Goal: Task Accomplishment & Management: Manage account settings

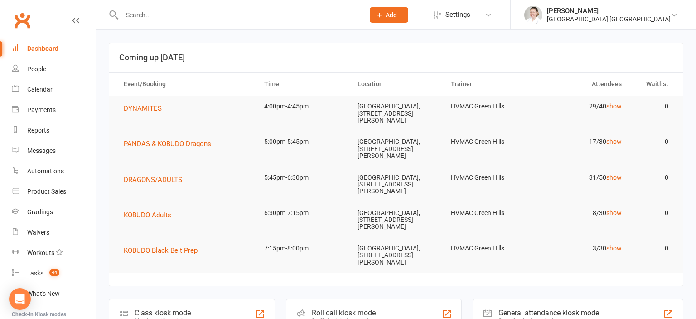
click at [126, 9] on div at bounding box center [233, 14] width 249 height 29
click at [128, 15] on input "text" at bounding box center [238, 15] width 239 height 13
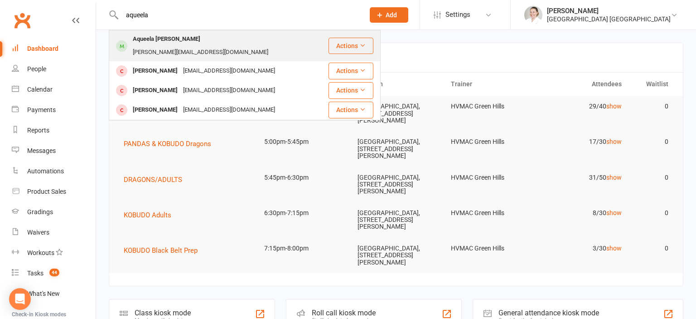
type input "aqueela"
click at [212, 46] on div "[PERSON_NAME][EMAIL_ADDRESS][DOMAIN_NAME]" at bounding box center [200, 52] width 141 height 13
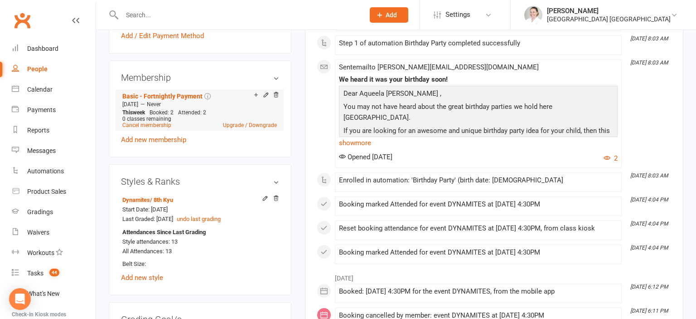
scroll to position [479, 0]
click at [256, 92] on icon at bounding box center [256, 95] width 6 height 6
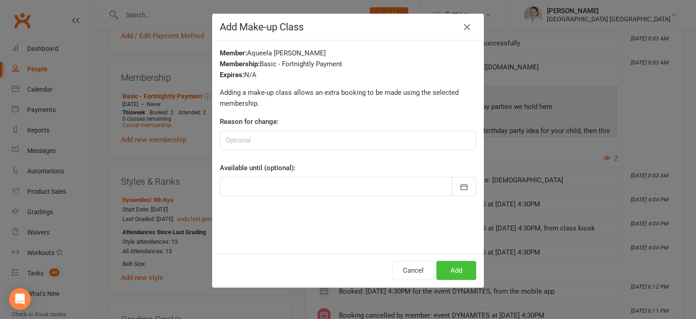
click at [453, 270] on button "Add" at bounding box center [456, 270] width 40 height 19
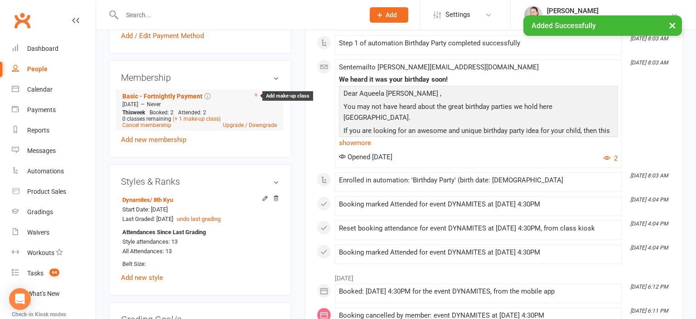
click at [256, 92] on icon at bounding box center [256, 95] width 6 height 6
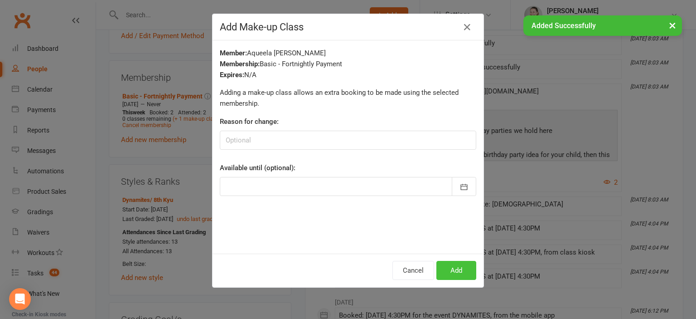
click at [456, 268] on button "Add" at bounding box center [456, 270] width 40 height 19
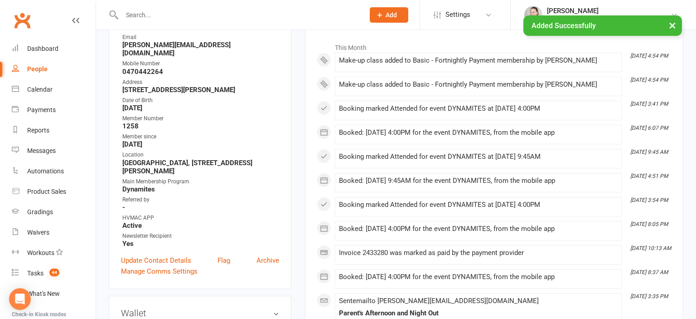
scroll to position [0, 0]
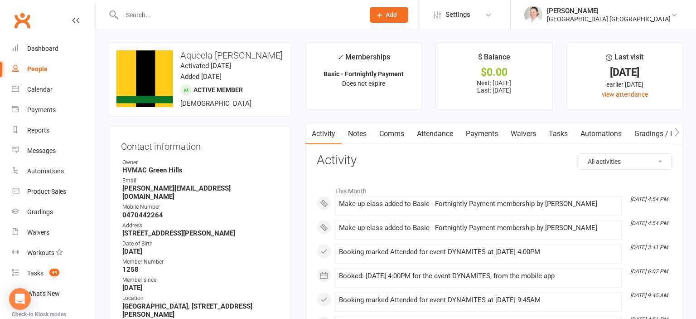
click at [437, 133] on link "Attendance" at bounding box center [435, 133] width 49 height 21
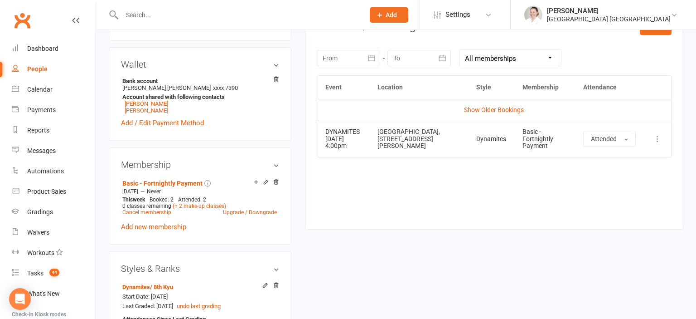
scroll to position [382, 0]
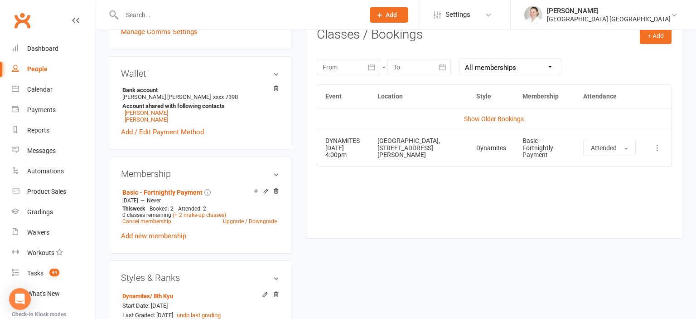
click at [444, 264] on div "upload photo change photo Aqueela [PERSON_NAME] Activated [DATE] Added [DATE] A…" at bounding box center [396, 304] width 588 height 1289
click at [266, 189] on icon at bounding box center [266, 191] width 4 height 4
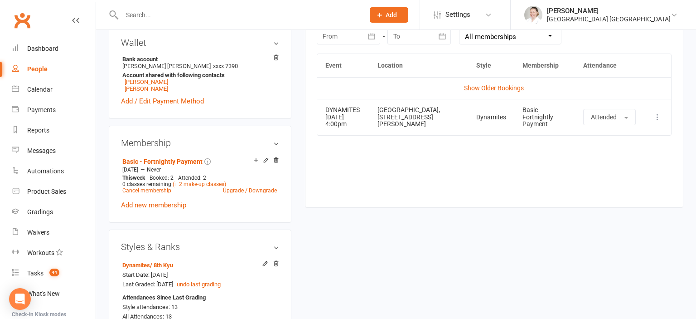
scroll to position [335, 0]
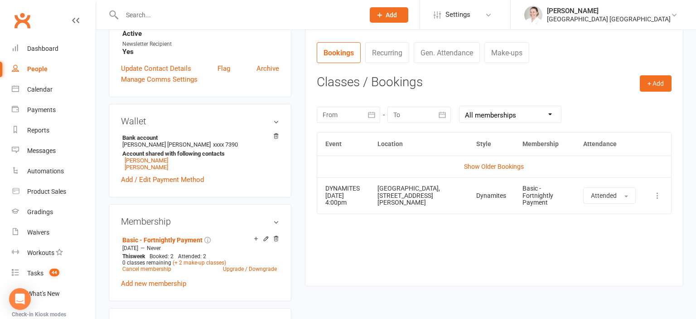
click at [353, 111] on div at bounding box center [348, 114] width 63 height 16
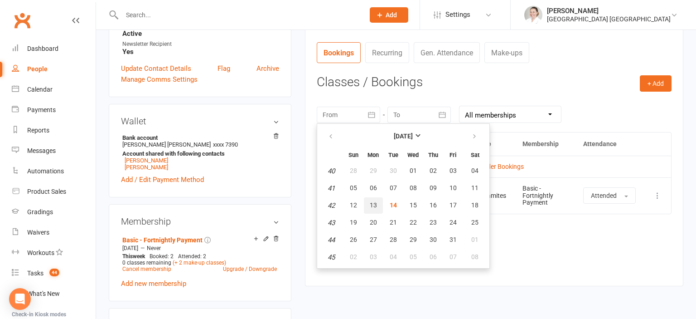
click at [373, 205] on span "13" at bounding box center [373, 204] width 7 height 7
type input "[DATE]"
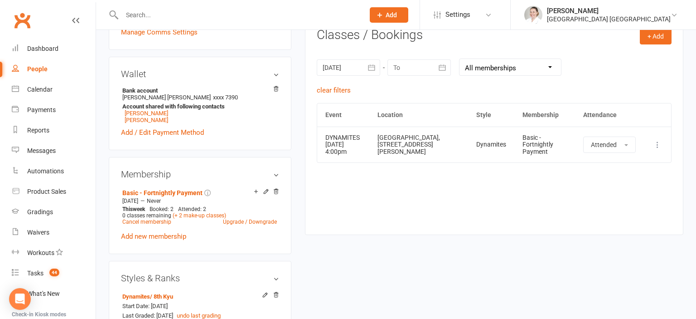
scroll to position [382, 0]
click at [254, 188] on icon at bounding box center [256, 191] width 6 height 6
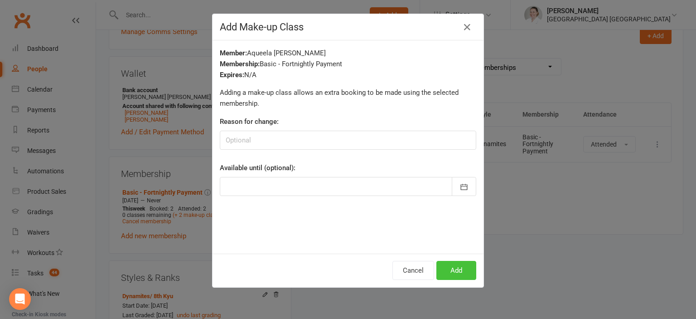
click at [459, 275] on button "Add" at bounding box center [456, 270] width 40 height 19
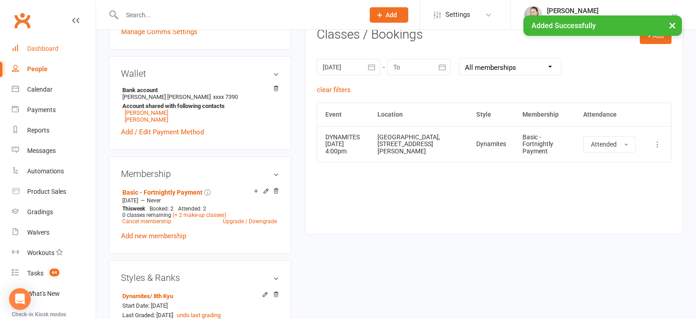
click at [50, 47] on div "Dashboard" at bounding box center [42, 48] width 31 height 7
